Goal: Task Accomplishment & Management: Complete application form

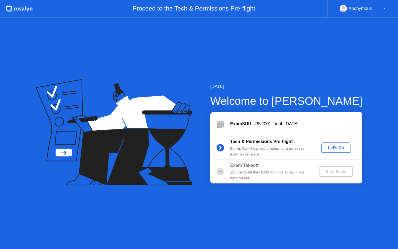
click at [340, 148] on div "Let's Go" at bounding box center [336, 147] width 25 height 4
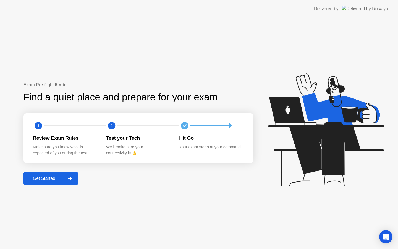
click at [47, 180] on div "Get Started" at bounding box center [44, 178] width 38 height 5
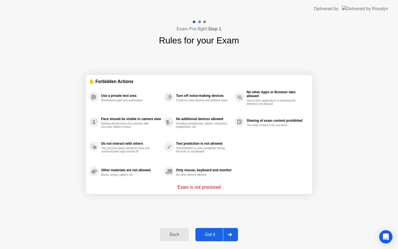
click at [212, 235] on div "Got it" at bounding box center [210, 234] width 26 height 5
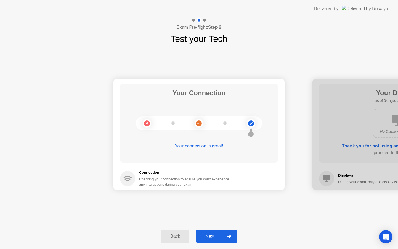
click at [211, 238] on div "Next" at bounding box center [210, 236] width 25 height 5
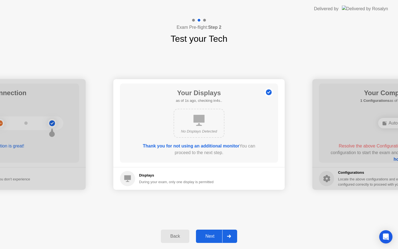
click at [211, 238] on div "Next" at bounding box center [210, 236] width 25 height 5
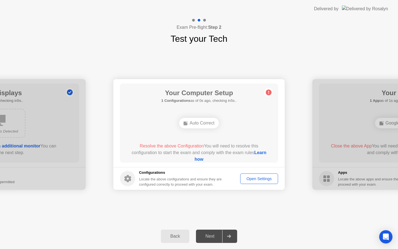
click at [211, 238] on div "Next" at bounding box center [210, 236] width 25 height 5
click at [200, 159] on link "Learn how" at bounding box center [231, 155] width 72 height 11
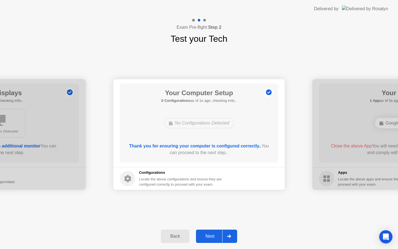
click at [211, 235] on div "Next" at bounding box center [210, 236] width 25 height 5
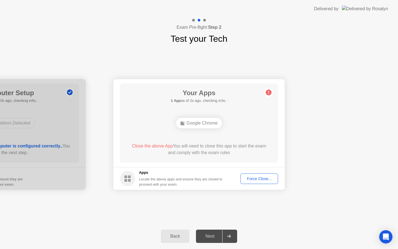
click at [257, 182] on button "Force Close..." at bounding box center [260, 178] width 38 height 11
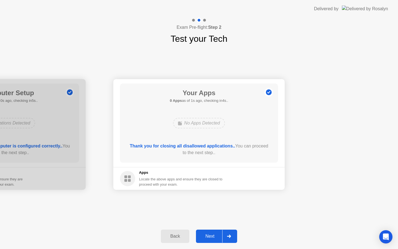
click at [214, 236] on div "Next" at bounding box center [210, 236] width 25 height 5
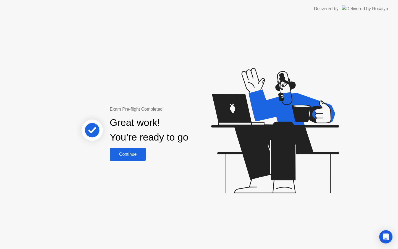
click at [128, 153] on div "Continue" at bounding box center [127, 154] width 33 height 5
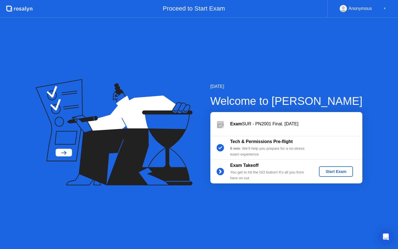
click at [344, 170] on div "Start Exam" at bounding box center [336, 171] width 30 height 4
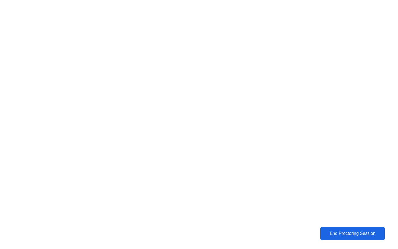
click at [337, 236] on div "End Proctoring Session" at bounding box center [352, 233] width 61 height 5
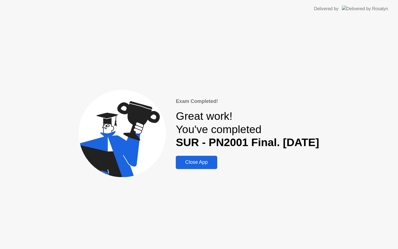
click at [189, 162] on div "Close App" at bounding box center [197, 162] width 38 height 6
